Goal: Information Seeking & Learning: Learn about a topic

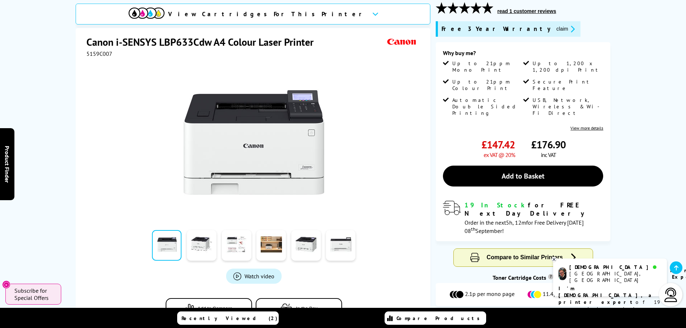
scroll to position [108, 0]
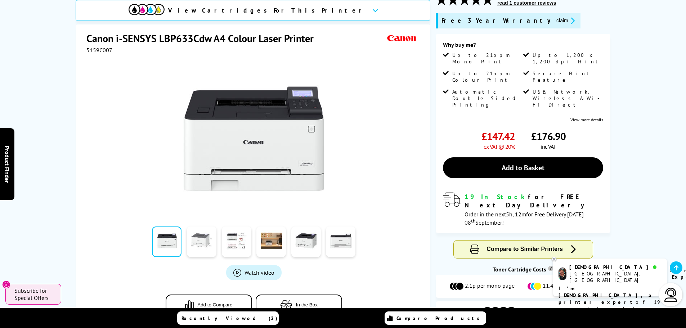
click at [196, 240] on link at bounding box center [202, 242] width 30 height 31
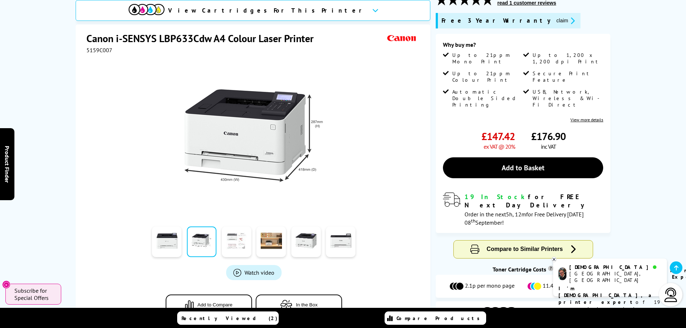
click at [233, 236] on link at bounding box center [237, 242] width 30 height 31
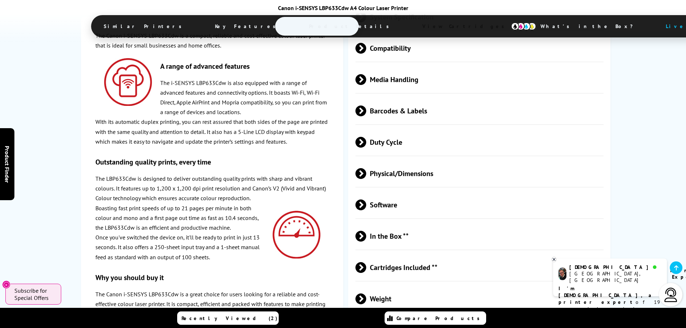
scroll to position [1694, 0]
click at [366, 231] on span at bounding box center [366, 236] width 0 height 11
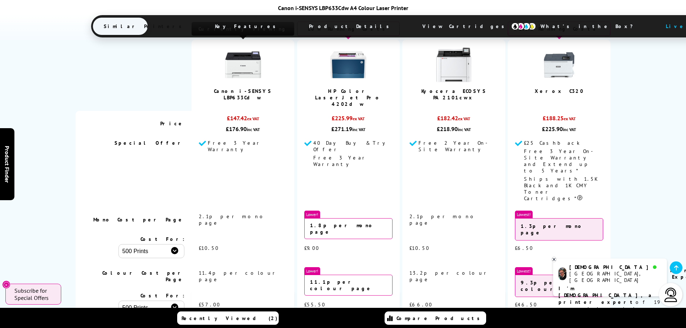
scroll to position [649, 0]
